Goal: Task Accomplishment & Management: Complete application form

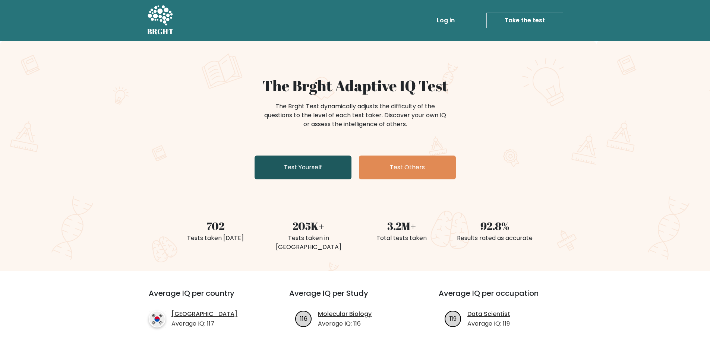
click at [310, 171] on link "Test Yourself" at bounding box center [302, 168] width 97 height 24
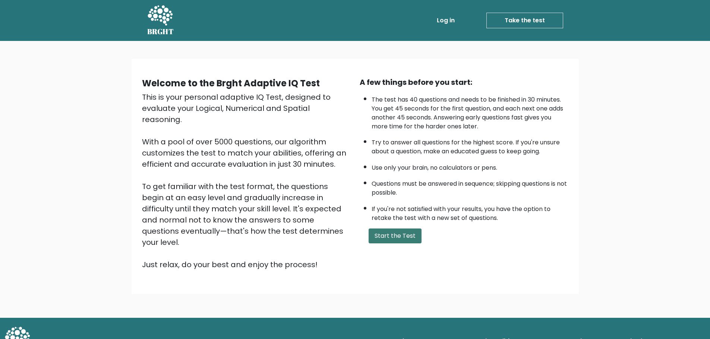
click at [397, 234] on button "Start the Test" at bounding box center [394, 236] width 53 height 15
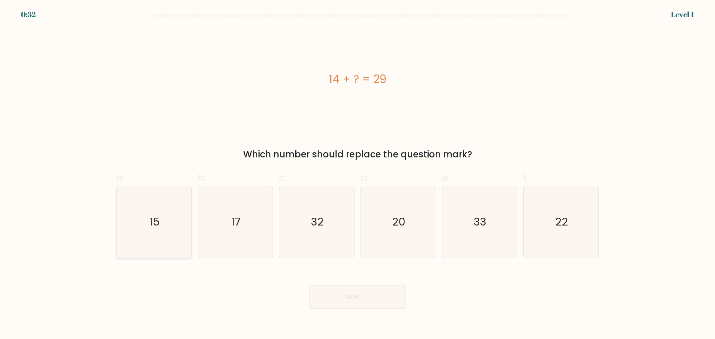
click at [162, 216] on icon "15" at bounding box center [154, 222] width 72 height 72
click at [358, 175] on input "a. 15" at bounding box center [358, 172] width 0 height 5
radio input "true"
click at [372, 298] on button "Next" at bounding box center [357, 297] width 97 height 24
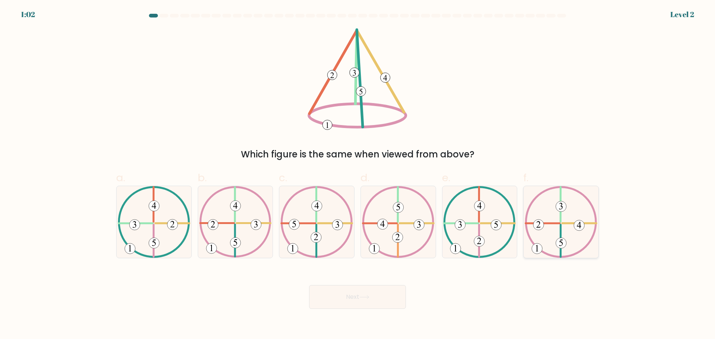
click at [576, 218] on icon at bounding box center [561, 222] width 73 height 72
click at [358, 175] on input "f." at bounding box center [358, 172] width 0 height 5
radio input "true"
click at [333, 298] on button "Next" at bounding box center [357, 297] width 97 height 24
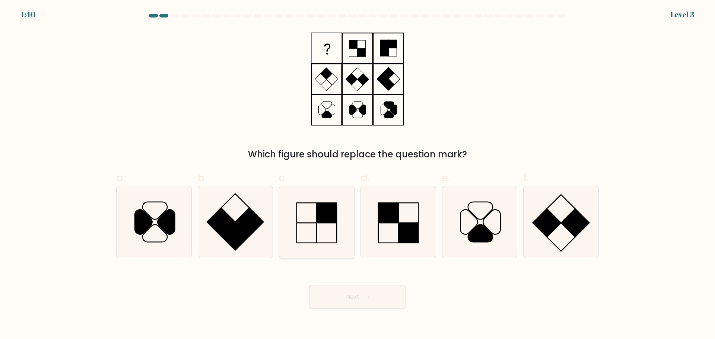
click at [321, 228] on icon at bounding box center [317, 222] width 72 height 72
click at [358, 175] on input "c." at bounding box center [358, 172] width 0 height 5
radio input "true"
click at [351, 296] on button "Next" at bounding box center [357, 297] width 97 height 24
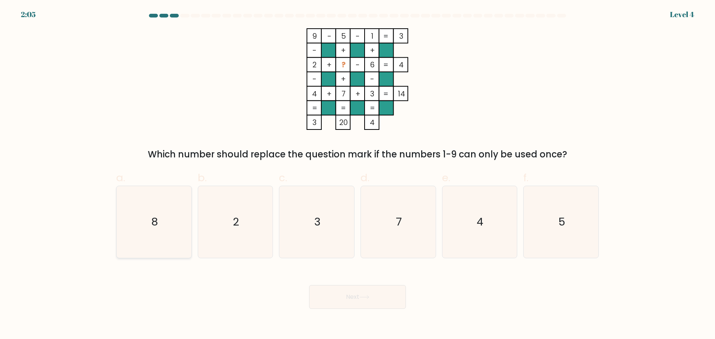
click at [168, 222] on icon "8" at bounding box center [154, 222] width 72 height 72
click at [358, 175] on input "a. 8" at bounding box center [358, 172] width 0 height 5
radio input "true"
click at [349, 305] on button "Next" at bounding box center [357, 297] width 97 height 24
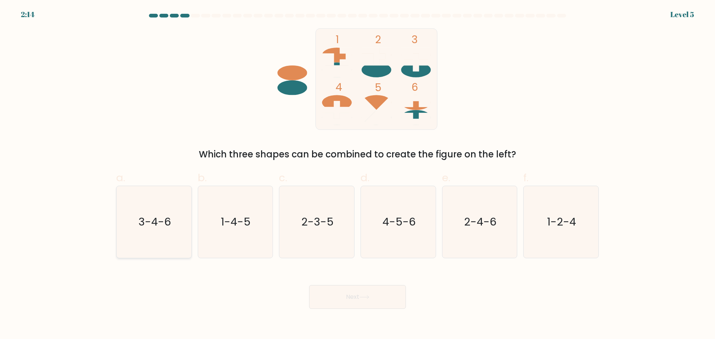
click at [134, 227] on icon "3-4-6" at bounding box center [154, 222] width 72 height 72
click at [358, 175] on input "a. 3-4-6" at bounding box center [358, 172] width 0 height 5
radio input "true"
click at [354, 292] on button "Next" at bounding box center [357, 297] width 97 height 24
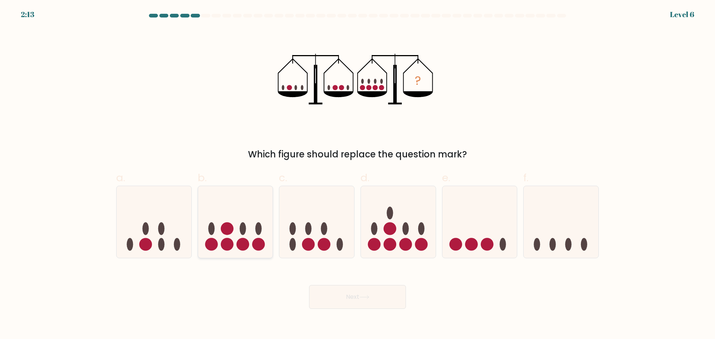
click at [241, 249] on circle at bounding box center [243, 244] width 13 height 13
click at [358, 175] on input "b." at bounding box center [358, 172] width 0 height 5
radio input "true"
click at [391, 295] on button "Next" at bounding box center [357, 297] width 97 height 24
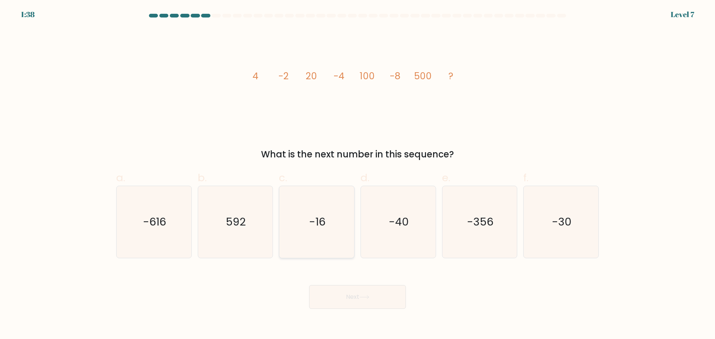
click at [301, 220] on icon "-16" at bounding box center [317, 222] width 72 height 72
click at [358, 175] on input "c. -16" at bounding box center [358, 172] width 0 height 5
radio input "true"
click at [372, 294] on button "Next" at bounding box center [357, 297] width 97 height 24
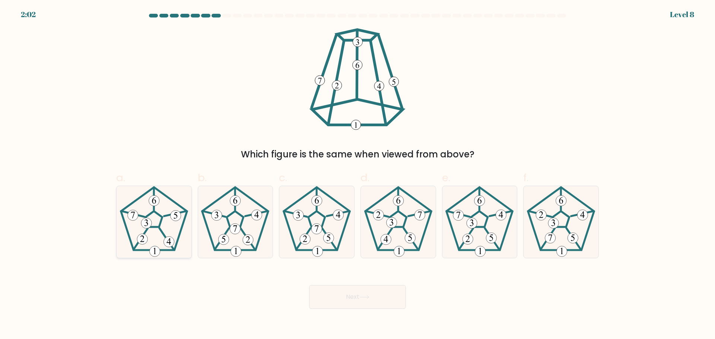
click at [168, 231] on icon at bounding box center [154, 222] width 72 height 72
click at [358, 175] on input "a." at bounding box center [358, 172] width 0 height 5
radio input "true"
click at [355, 295] on button "Next" at bounding box center [357, 297] width 97 height 24
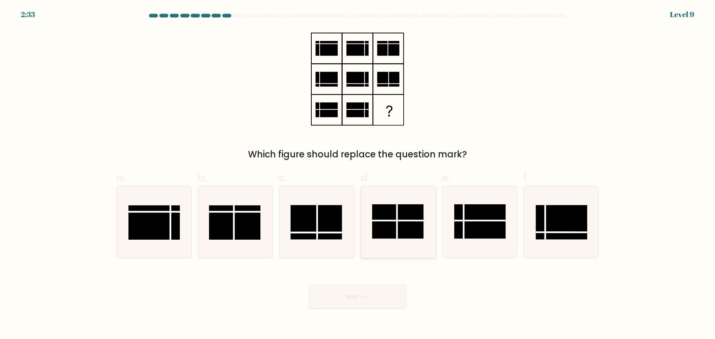
click at [403, 232] on rect at bounding box center [397, 221] width 51 height 34
click at [358, 175] on input "d." at bounding box center [358, 172] width 0 height 5
radio input "true"
click at [356, 302] on button "Next" at bounding box center [357, 297] width 97 height 24
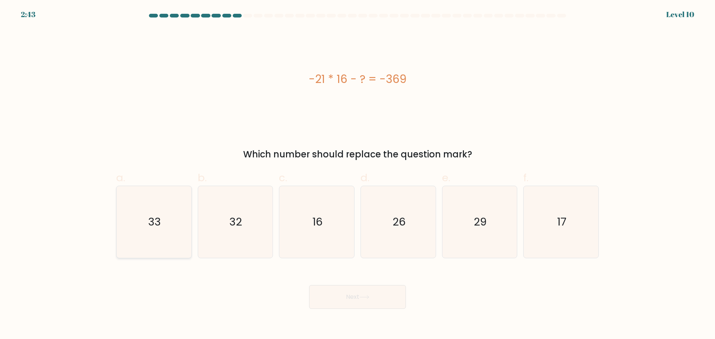
click at [163, 222] on icon "33" at bounding box center [154, 222] width 72 height 72
click at [358, 175] on input "a. 33" at bounding box center [358, 172] width 0 height 5
radio input "true"
click at [374, 304] on button "Next" at bounding box center [357, 297] width 97 height 24
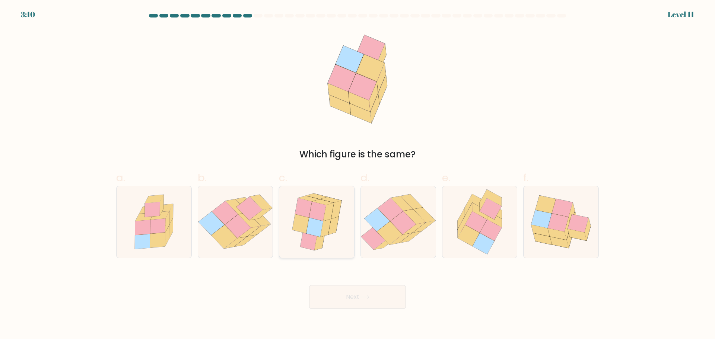
click at [316, 230] on icon at bounding box center [314, 227] width 17 height 19
click at [358, 175] on input "c." at bounding box center [358, 172] width 0 height 5
radio input "true"
click at [350, 302] on button "Next" at bounding box center [357, 297] width 97 height 24
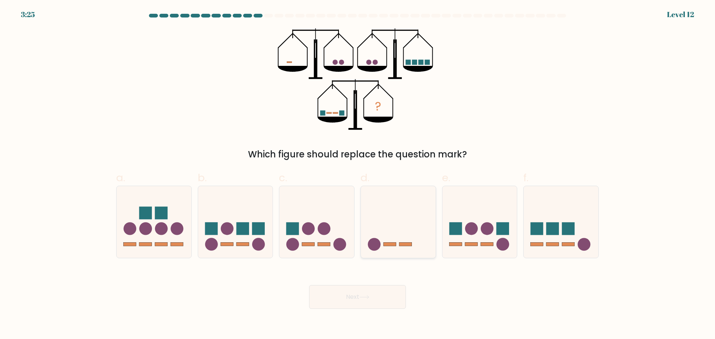
click at [403, 219] on icon at bounding box center [398, 222] width 75 height 62
click at [358, 175] on input "d." at bounding box center [358, 172] width 0 height 5
radio input "true"
click at [359, 291] on button "Next" at bounding box center [357, 297] width 97 height 24
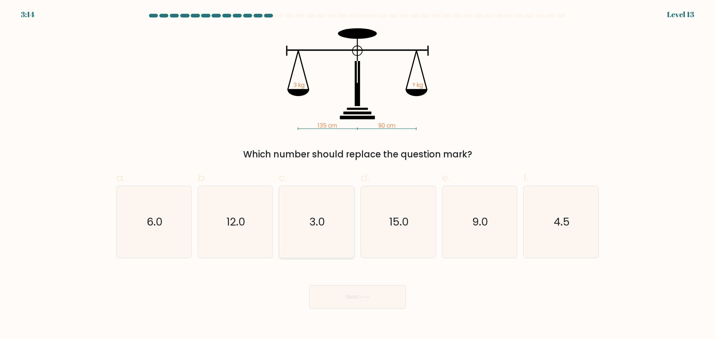
click at [318, 217] on text "3.0" at bounding box center [318, 222] width 16 height 15
click at [358, 175] on input "c. 3.0" at bounding box center [358, 172] width 0 height 5
radio input "true"
click at [352, 291] on button "Next" at bounding box center [357, 297] width 97 height 24
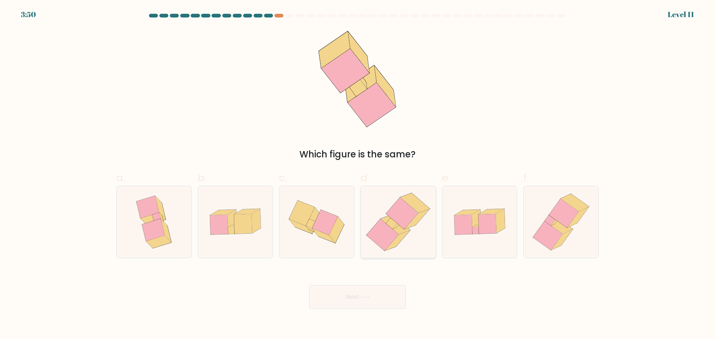
click at [401, 219] on icon at bounding box center [402, 213] width 32 height 32
click at [358, 175] on input "d." at bounding box center [358, 172] width 0 height 5
radio input "true"
click at [353, 304] on button "Next" at bounding box center [357, 297] width 97 height 24
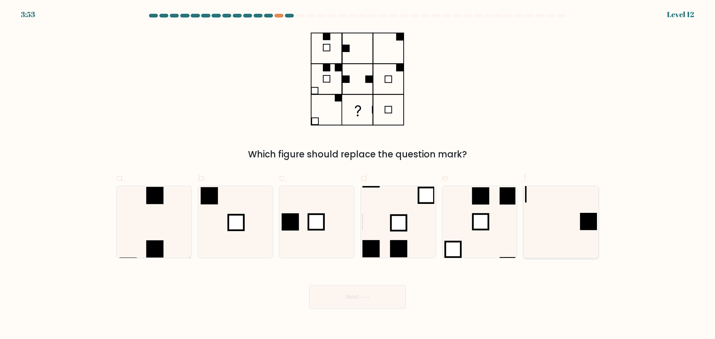
click at [582, 224] on rect at bounding box center [588, 221] width 17 height 17
click at [358, 175] on input "f." at bounding box center [358, 172] width 0 height 5
radio input "true"
click at [380, 303] on button "Next" at bounding box center [357, 297] width 97 height 24
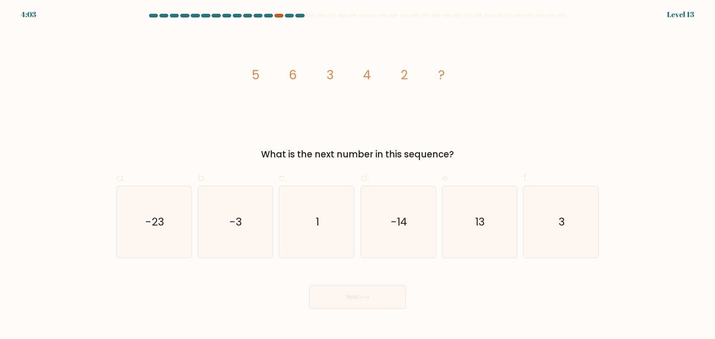
click at [279, 16] on div at bounding box center [279, 16] width 9 height 4
click at [277, 17] on div at bounding box center [279, 16] width 9 height 4
click at [555, 216] on icon "3" at bounding box center [561, 222] width 72 height 72
click at [358, 175] on input "f. 3" at bounding box center [358, 172] width 0 height 5
radio input "true"
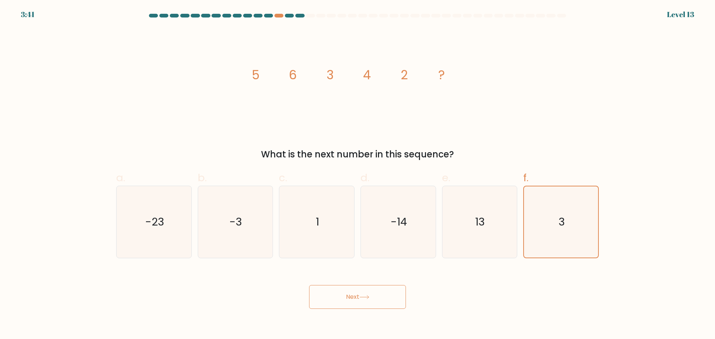
click at [347, 298] on button "Next" at bounding box center [357, 297] width 97 height 24
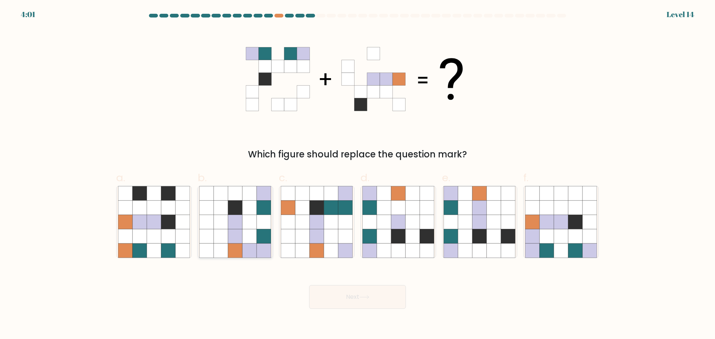
click at [253, 223] on icon at bounding box center [249, 222] width 14 height 14
click at [358, 175] on input "b." at bounding box center [358, 172] width 0 height 5
radio input "true"
click at [388, 299] on button "Next" at bounding box center [357, 297] width 97 height 24
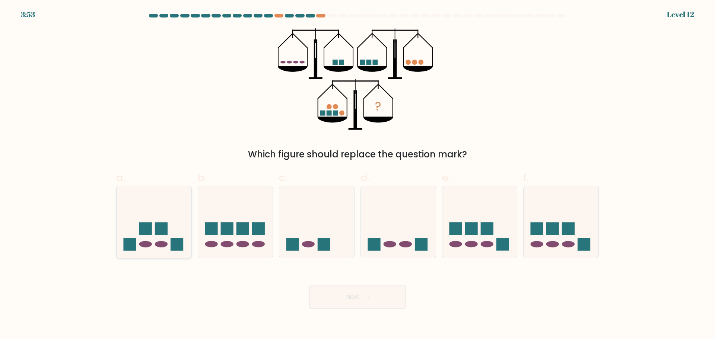
click at [138, 222] on icon at bounding box center [154, 222] width 75 height 62
click at [358, 175] on input "a." at bounding box center [358, 172] width 0 height 5
radio input "true"
click at [385, 294] on button "Next" at bounding box center [357, 297] width 97 height 24
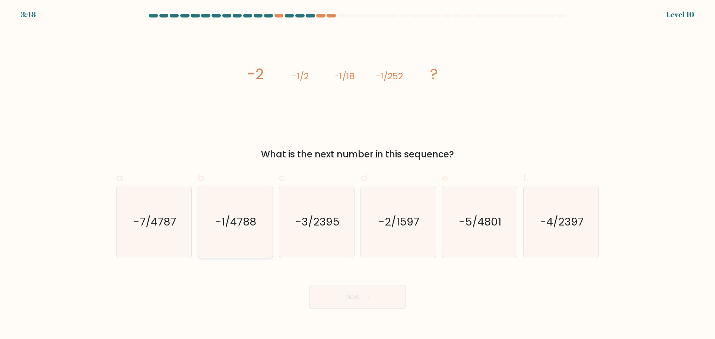
click at [216, 226] on text "-1/4788" at bounding box center [236, 222] width 41 height 15
click at [358, 175] on input "b. -1/4788" at bounding box center [358, 172] width 0 height 5
radio input "true"
click at [342, 291] on button "Next" at bounding box center [357, 297] width 97 height 24
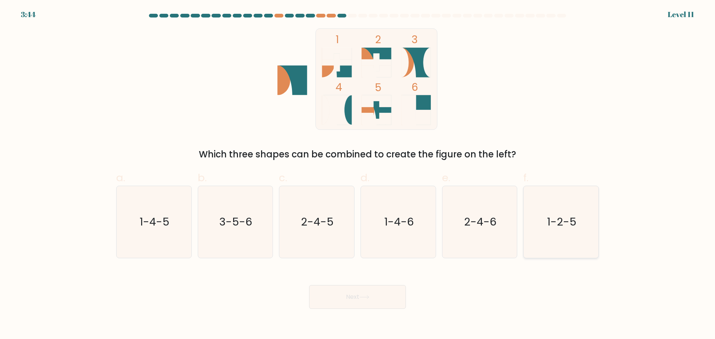
click at [577, 227] on icon "1-2-5" at bounding box center [561, 222] width 72 height 72
click at [358, 175] on input "f. 1-2-5" at bounding box center [358, 172] width 0 height 5
radio input "true"
click at [372, 302] on button "Next" at bounding box center [357, 297] width 97 height 24
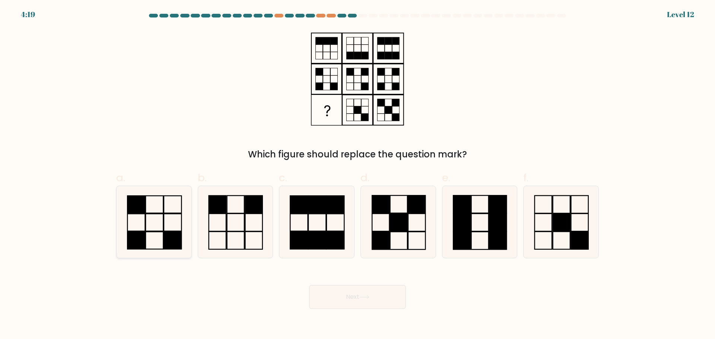
click at [145, 231] on rect at bounding box center [136, 222] width 18 height 17
click at [358, 175] on input "a." at bounding box center [358, 172] width 0 height 5
radio input "true"
click at [366, 299] on icon at bounding box center [364, 297] width 10 height 4
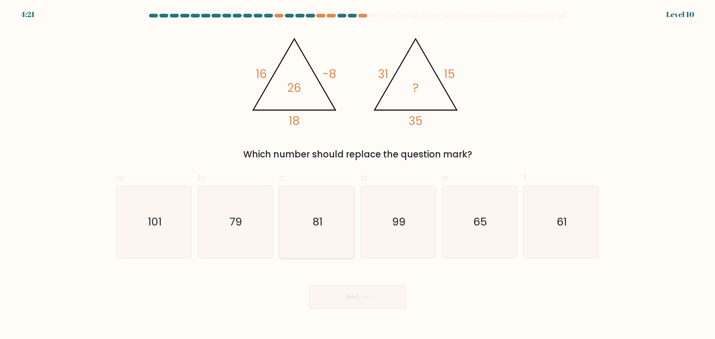
click at [331, 222] on icon "81" at bounding box center [317, 222] width 72 height 72
click at [358, 175] on input "c. 81" at bounding box center [358, 172] width 0 height 5
radio input "true"
click at [355, 302] on button "Next" at bounding box center [357, 297] width 97 height 24
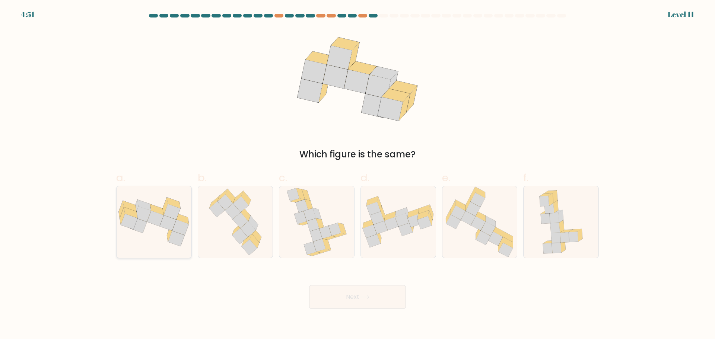
click at [145, 211] on icon at bounding box center [142, 214] width 17 height 16
click at [358, 175] on input "a." at bounding box center [358, 172] width 0 height 5
radio input "true"
click at [380, 301] on button "Next" at bounding box center [357, 297] width 97 height 24
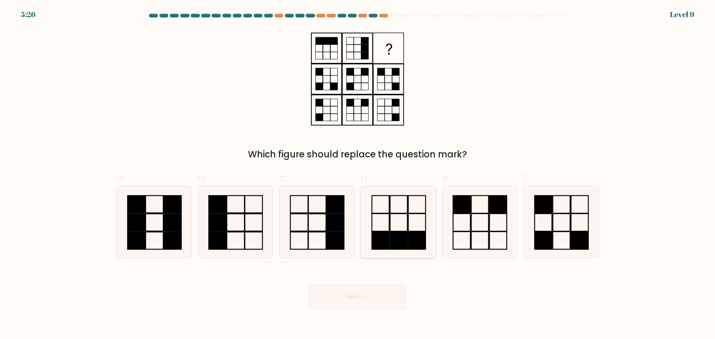
click at [415, 215] on icon at bounding box center [398, 222] width 72 height 72
click at [358, 175] on input "d." at bounding box center [358, 172] width 0 height 5
radio input "true"
click at [360, 305] on button "Next" at bounding box center [357, 297] width 97 height 24
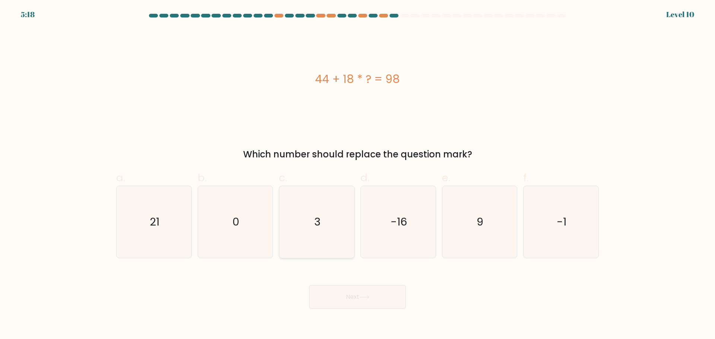
click at [310, 223] on icon "3" at bounding box center [317, 222] width 72 height 72
click at [358, 175] on input "c. 3" at bounding box center [358, 172] width 0 height 5
radio input "true"
click at [361, 291] on button "Next" at bounding box center [357, 297] width 97 height 24
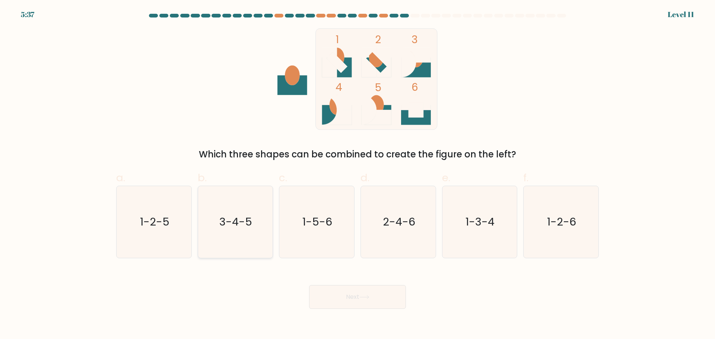
click at [230, 223] on text "3-4-5" at bounding box center [236, 222] width 33 height 15
click at [358, 175] on input "b. 3-4-5" at bounding box center [358, 172] width 0 height 5
radio input "true"
click at [361, 296] on button "Next" at bounding box center [357, 297] width 97 height 24
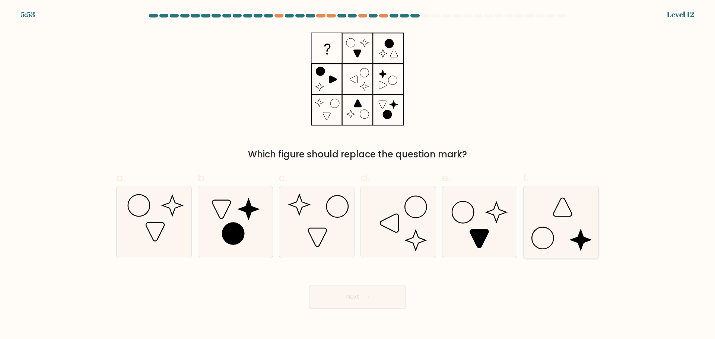
click at [575, 226] on icon at bounding box center [561, 222] width 72 height 72
click at [358, 175] on input "f." at bounding box center [358, 172] width 0 height 5
radio input "true"
click at [352, 302] on button "Next" at bounding box center [357, 297] width 97 height 24
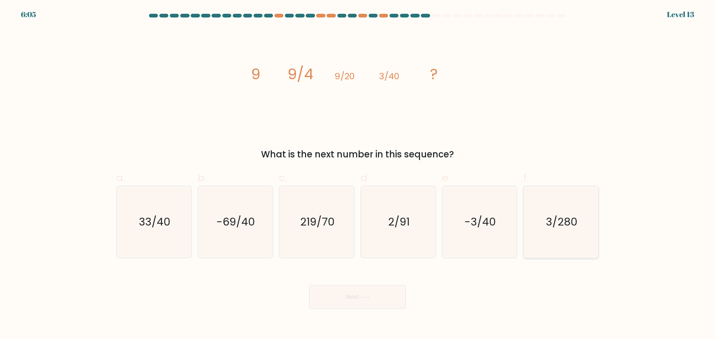
click at [568, 219] on text "3/280" at bounding box center [562, 222] width 32 height 15
click at [358, 175] on input "f. 3/280" at bounding box center [358, 172] width 0 height 5
radio input "true"
click at [356, 299] on button "Next" at bounding box center [357, 297] width 97 height 24
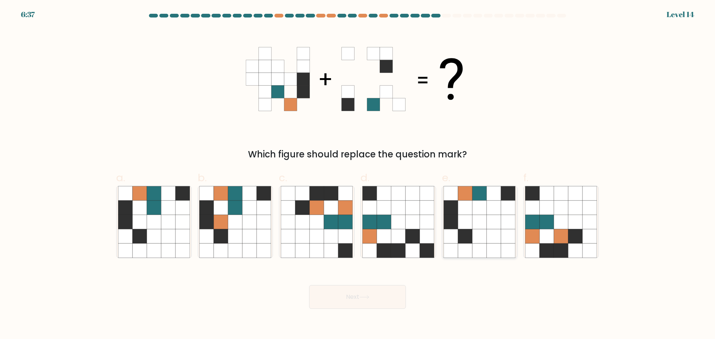
click at [479, 210] on icon at bounding box center [480, 207] width 14 height 14
click at [358, 175] on input "e." at bounding box center [358, 172] width 0 height 5
radio input "true"
click at [353, 291] on button "Next" at bounding box center [357, 297] width 97 height 24
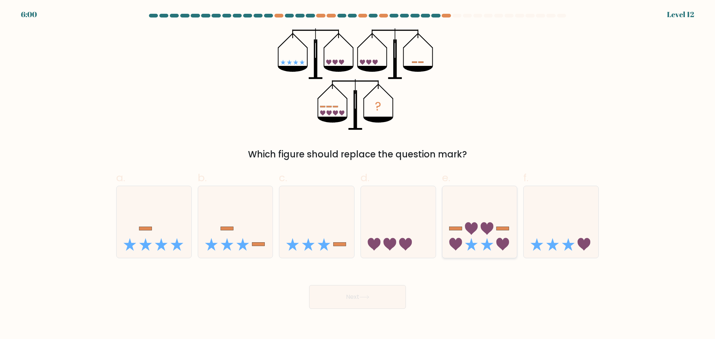
click at [483, 226] on icon at bounding box center [487, 228] width 13 height 13
click at [358, 175] on input "e." at bounding box center [358, 172] width 0 height 5
radio input "true"
click at [386, 289] on button "Next" at bounding box center [357, 297] width 97 height 24
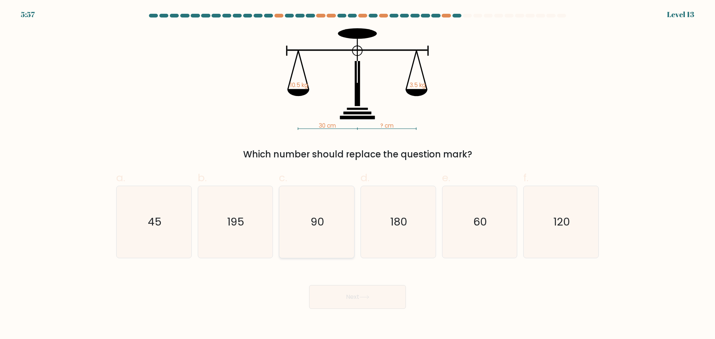
click at [300, 208] on icon "90" at bounding box center [317, 222] width 72 height 72
click at [358, 175] on input "c. 90" at bounding box center [358, 172] width 0 height 5
radio input "true"
click at [361, 294] on button "Next" at bounding box center [357, 297] width 97 height 24
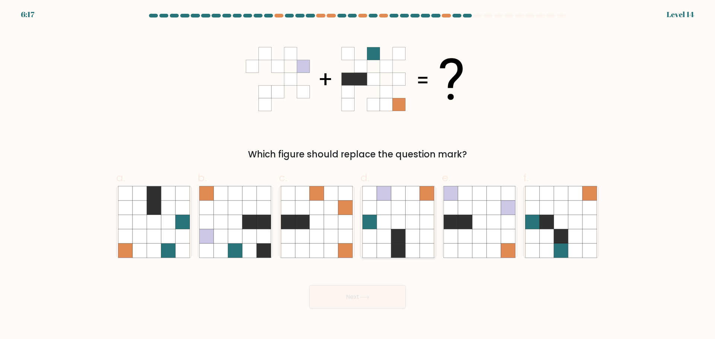
click at [418, 231] on icon at bounding box center [413, 236] width 14 height 14
click at [358, 175] on input "d." at bounding box center [358, 172] width 0 height 5
radio input "true"
click at [367, 295] on icon at bounding box center [364, 297] width 10 height 4
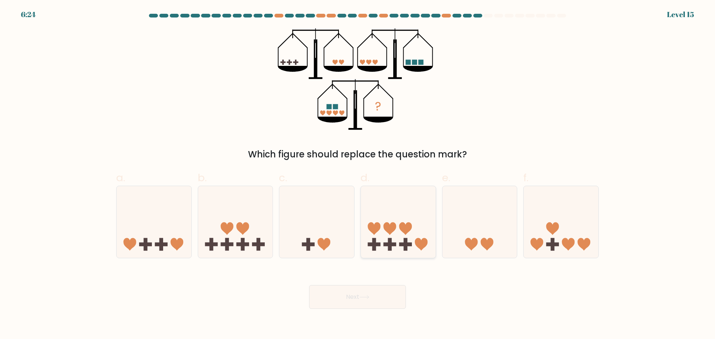
click at [409, 206] on icon at bounding box center [398, 222] width 75 height 62
click at [358, 175] on input "d." at bounding box center [358, 172] width 0 height 5
radio input "true"
click at [362, 298] on icon at bounding box center [364, 297] width 10 height 4
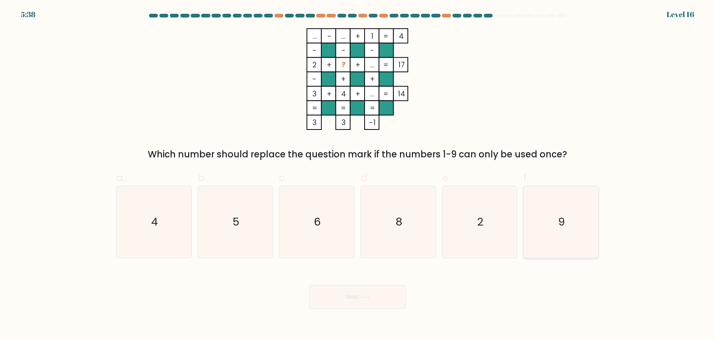
click at [573, 230] on icon "9" at bounding box center [561, 222] width 72 height 72
click at [358, 175] on input "f. 9" at bounding box center [358, 172] width 0 height 5
radio input "true"
click at [371, 291] on button "Next" at bounding box center [357, 297] width 97 height 24
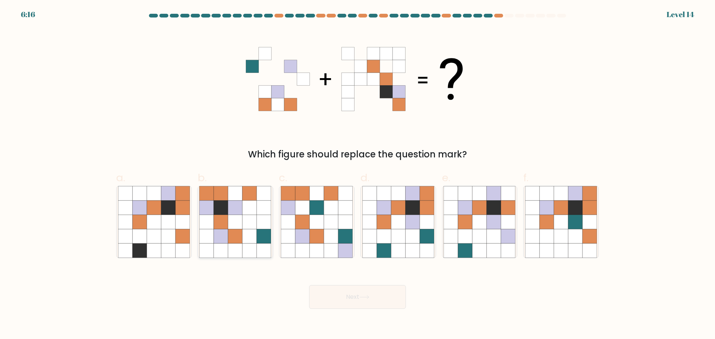
click at [234, 216] on icon at bounding box center [235, 222] width 14 height 14
click at [358, 175] on input "b." at bounding box center [358, 172] width 0 height 5
radio input "true"
click at [359, 301] on button "Next" at bounding box center [357, 297] width 97 height 24
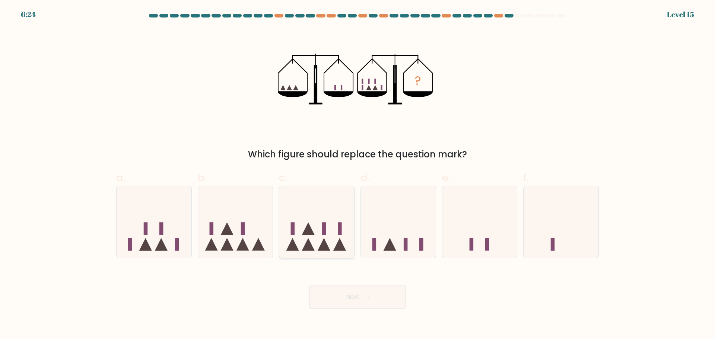
click at [308, 216] on icon at bounding box center [316, 222] width 75 height 62
click at [358, 175] on input "c." at bounding box center [358, 172] width 0 height 5
radio input "true"
click at [352, 297] on button "Next" at bounding box center [357, 297] width 97 height 24
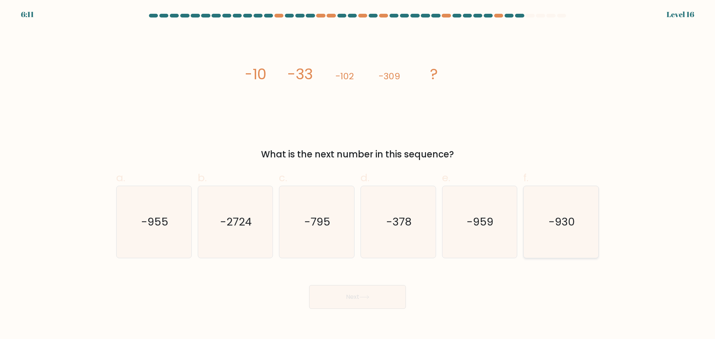
click at [543, 226] on icon "-930" at bounding box center [561, 222] width 72 height 72
click at [358, 175] on input "f. -930" at bounding box center [358, 172] width 0 height 5
radio input "true"
click at [344, 294] on button "Next" at bounding box center [357, 297] width 97 height 24
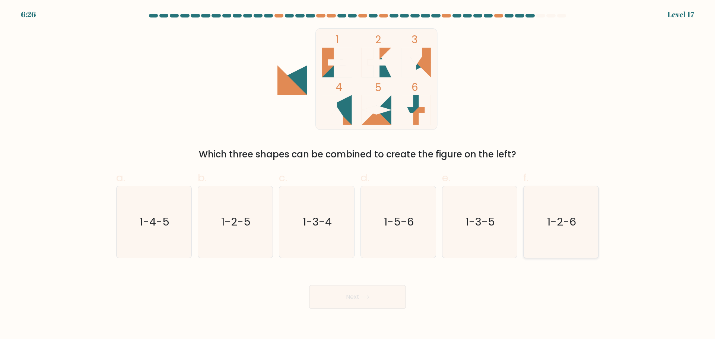
drag, startPoint x: 561, startPoint y: 221, endPoint x: 540, endPoint y: 233, distance: 24.0
click at [561, 221] on text "1-2-6" at bounding box center [562, 222] width 29 height 15
click at [358, 175] on input "f. 1-2-6" at bounding box center [358, 172] width 0 height 5
radio input "true"
click at [369, 289] on button "Next" at bounding box center [357, 297] width 97 height 24
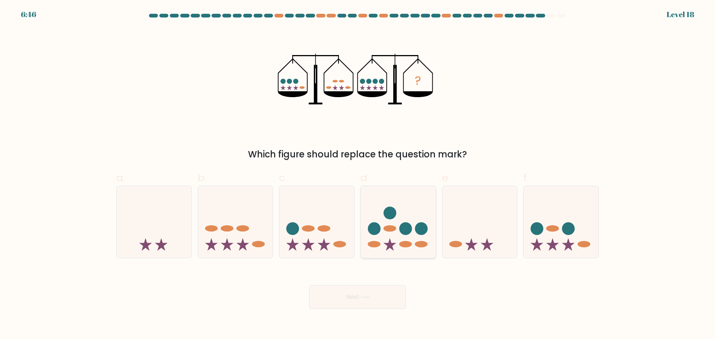
click at [412, 229] on circle at bounding box center [405, 228] width 13 height 13
click at [358, 175] on input "d." at bounding box center [358, 172] width 0 height 5
radio input "true"
click at [380, 298] on button "Next" at bounding box center [357, 297] width 97 height 24
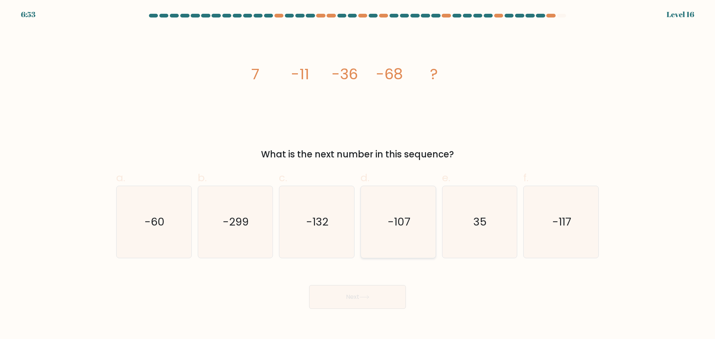
click at [384, 219] on icon "-107" at bounding box center [398, 222] width 72 height 72
click at [358, 175] on input "d. -107" at bounding box center [358, 172] width 0 height 5
radio input "true"
click at [358, 298] on button "Next" at bounding box center [357, 297] width 97 height 24
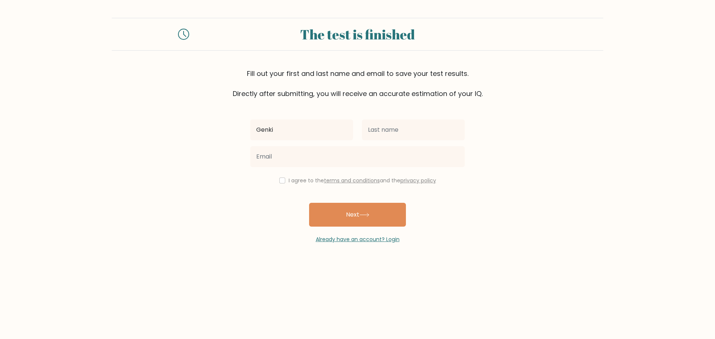
type input "Genki"
click at [384, 130] on input "text" at bounding box center [413, 130] width 103 height 21
type input "Miyauchi"
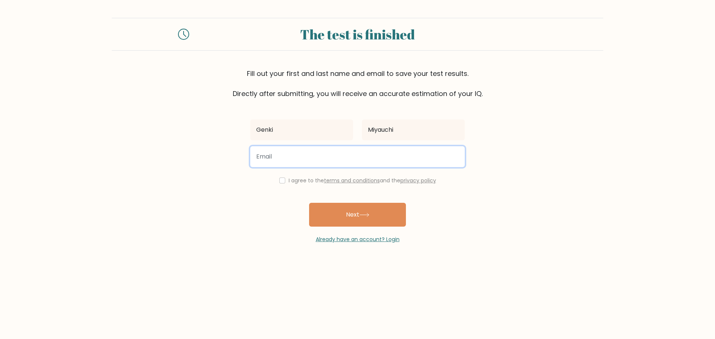
click at [277, 152] on input "email" at bounding box center [357, 156] width 215 height 21
type input "genkimiyauchi27x@gmail.com"
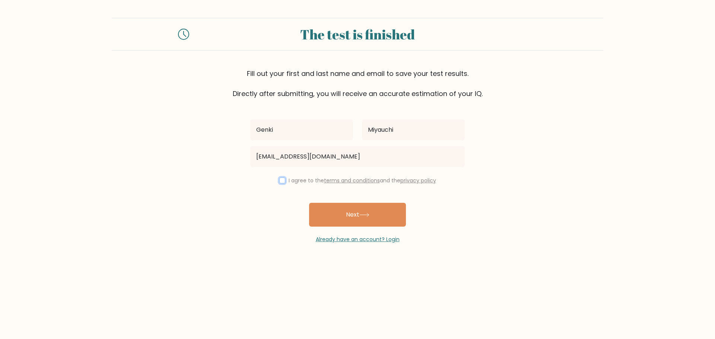
click at [281, 180] on input "checkbox" at bounding box center [282, 181] width 6 height 6
checkbox input "true"
click at [349, 212] on button "Next" at bounding box center [357, 215] width 97 height 24
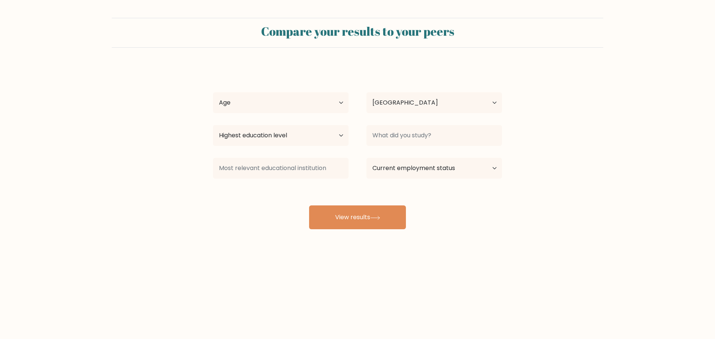
select select "PH"
click at [348, 211] on button "View results" at bounding box center [357, 218] width 97 height 24
click at [276, 101] on select "Age Under [DEMOGRAPHIC_DATA] [DEMOGRAPHIC_DATA] [DEMOGRAPHIC_DATA] [DEMOGRAPHIC…" at bounding box center [281, 102] width 136 height 21
select select "25_34"
click at [213, 92] on select "Age Under [DEMOGRAPHIC_DATA] [DEMOGRAPHIC_DATA] [DEMOGRAPHIC_DATA] [DEMOGRAPHIC…" at bounding box center [281, 102] width 136 height 21
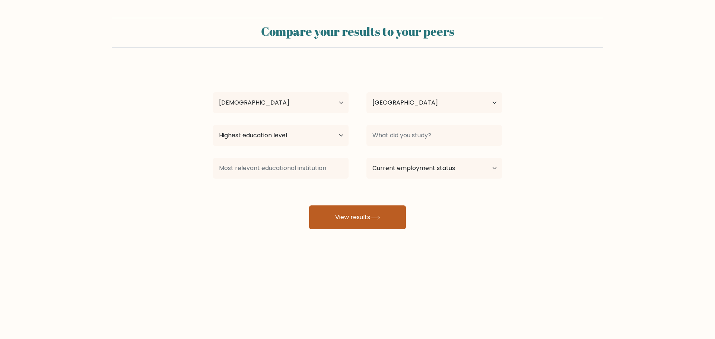
click at [346, 224] on button "View results" at bounding box center [357, 218] width 97 height 24
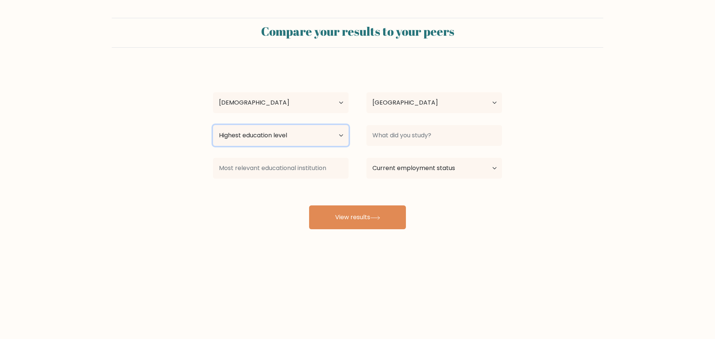
click at [346, 136] on select "Highest education level No schooling Primary Lower Secondary Upper Secondary Oc…" at bounding box center [281, 135] width 136 height 21
select select "upper_secondary"
click at [213, 125] on select "Highest education level No schooling Primary Lower Secondary Upper Secondary Oc…" at bounding box center [281, 135] width 136 height 21
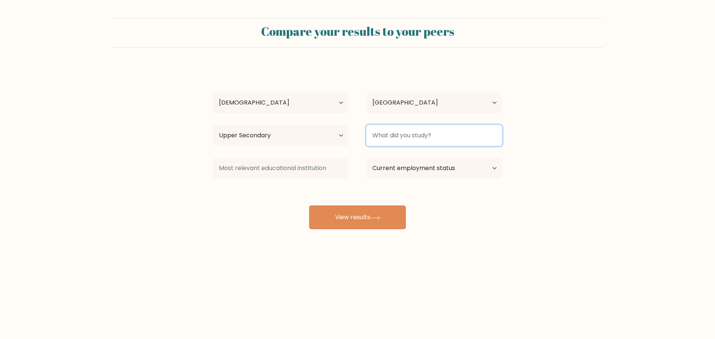
click at [443, 133] on input at bounding box center [435, 135] width 136 height 21
click at [345, 205] on div "Genki Miyauchi Age Under 18 years old 18-24 years old 25-34 years old 35-44 yea…" at bounding box center [358, 148] width 298 height 164
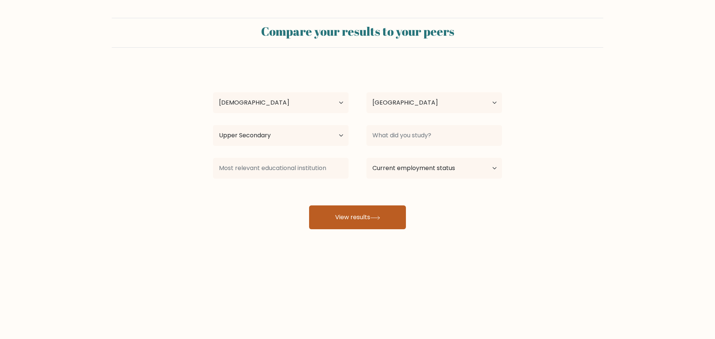
click at [342, 217] on button "View results" at bounding box center [357, 218] width 97 height 24
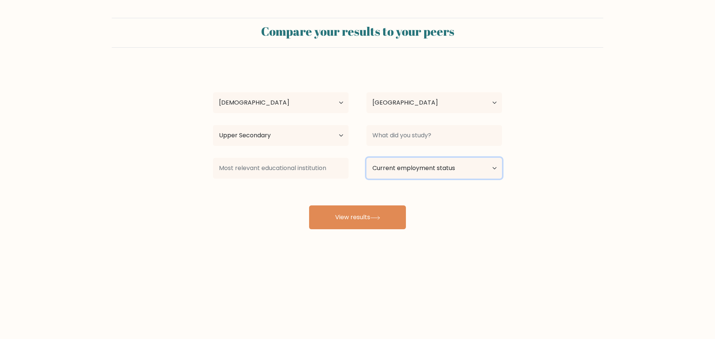
click at [413, 166] on select "Current employment status Employed Student Retired Other / prefer not to answer" at bounding box center [435, 168] width 136 height 21
select select "other"
click at [367, 158] on select "Current employment status Employed Student Retired Other / prefer not to answer" at bounding box center [435, 168] width 136 height 21
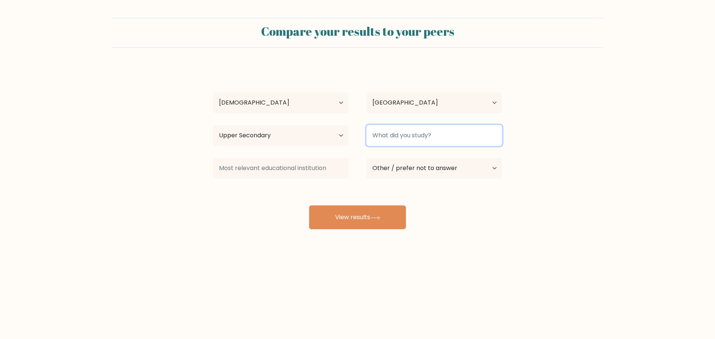
click at [415, 133] on input at bounding box center [435, 135] width 136 height 21
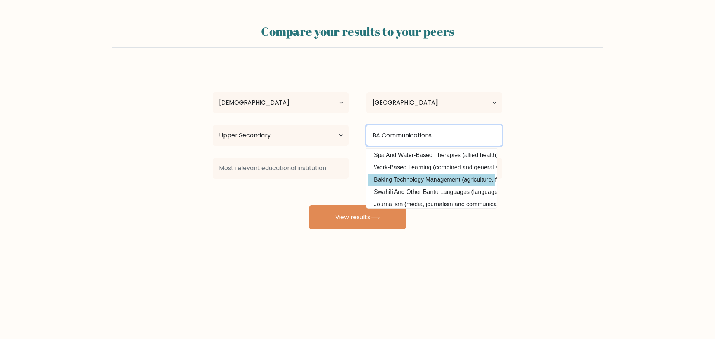
scroll to position [73, 0]
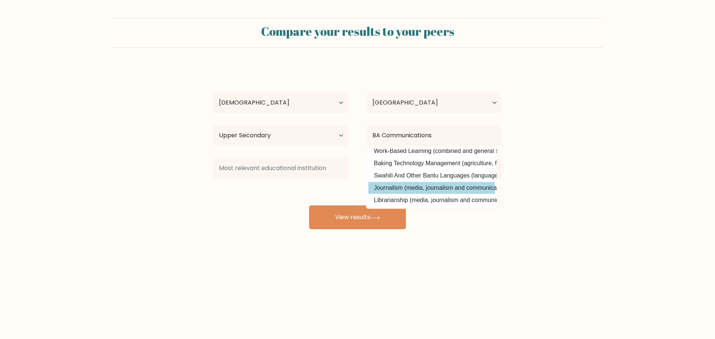
click at [436, 182] on option "Journalism (media, journalism and communications)" at bounding box center [431, 188] width 127 height 12
type input "Journalism"
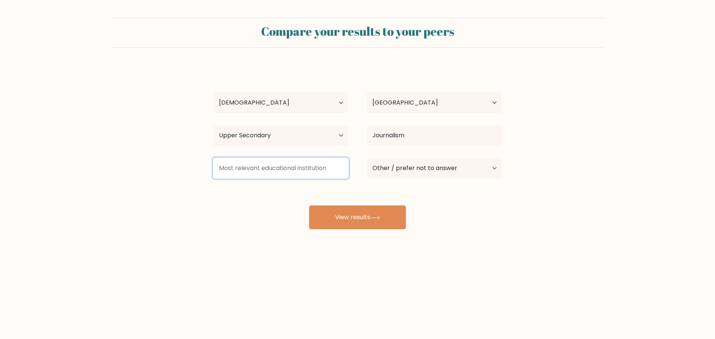
click at [304, 166] on input at bounding box center [281, 168] width 136 height 21
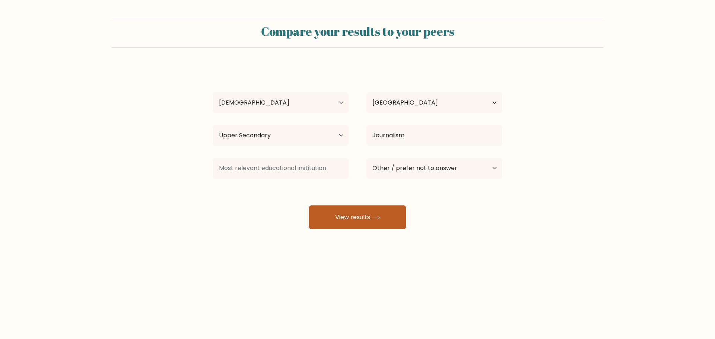
click at [346, 207] on button "View results" at bounding box center [357, 218] width 97 height 24
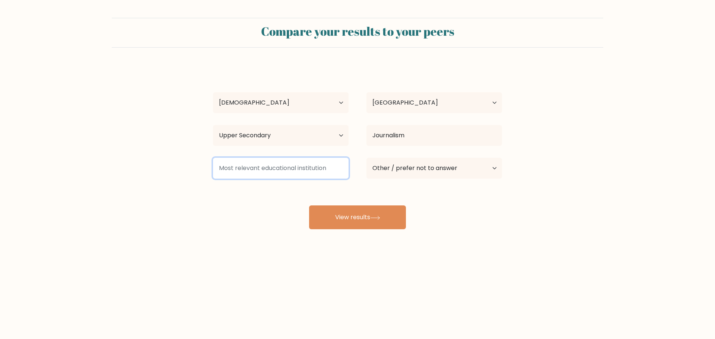
click at [291, 177] on input at bounding box center [281, 168] width 136 height 21
click at [284, 166] on input at bounding box center [281, 168] width 136 height 21
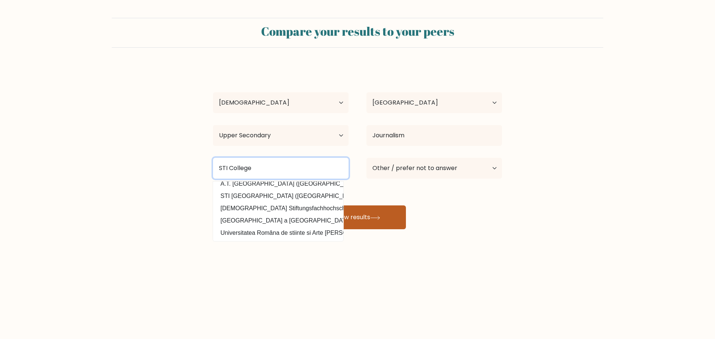
type input "STI College"
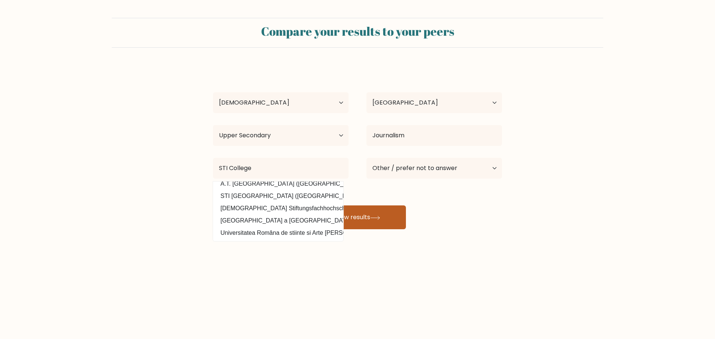
click at [375, 221] on button "View results" at bounding box center [357, 218] width 97 height 24
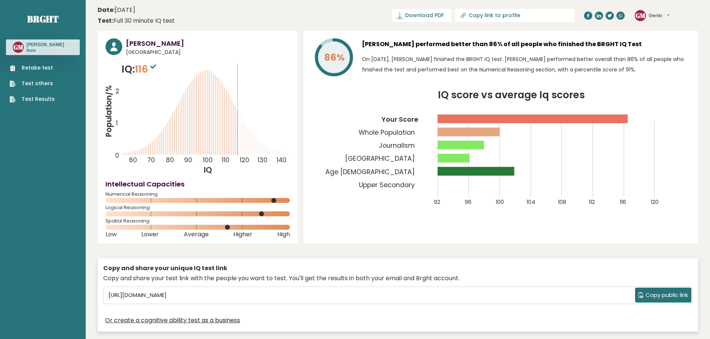
click at [451, 21] on link "Download PDF" at bounding box center [421, 15] width 60 height 13
